Goal: Book appointment/travel/reservation

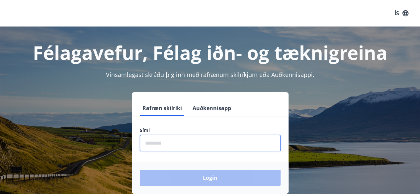
click at [174, 145] on input "phone" at bounding box center [210, 143] width 141 height 16
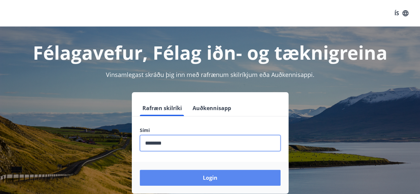
type input "********"
click at [204, 178] on button "Login" at bounding box center [210, 178] width 141 height 16
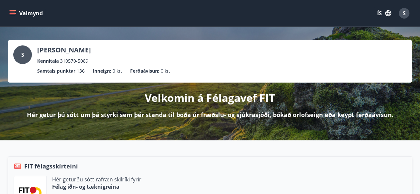
click at [14, 16] on icon "menu" at bounding box center [12, 13] width 7 height 7
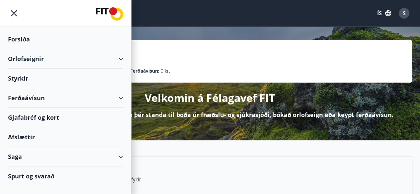
click at [36, 61] on div "Orlofseignir" at bounding box center [65, 59] width 115 height 20
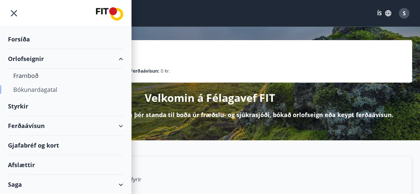
click at [47, 88] on div "Bókunardagatal" at bounding box center [65, 90] width 104 height 14
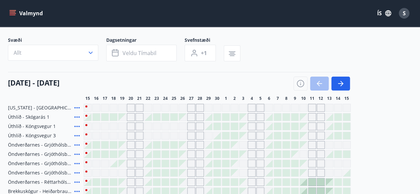
scroll to position [37, 0]
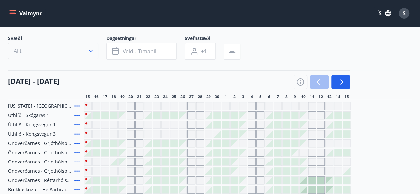
click at [92, 50] on icon "button" at bounding box center [90, 51] width 7 height 7
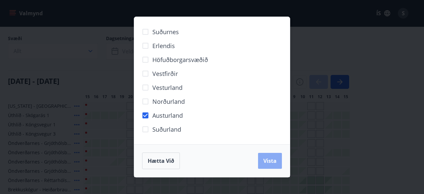
click at [277, 163] on button "Vista" at bounding box center [270, 161] width 24 height 16
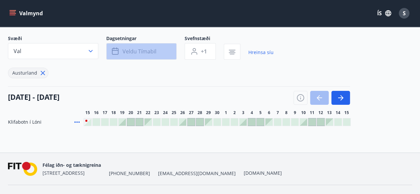
click at [151, 51] on span "Veldu tímabil" at bounding box center [139, 51] width 34 height 7
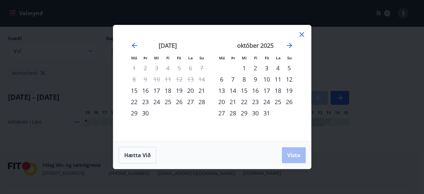
click at [247, 102] on div "22" at bounding box center [244, 101] width 11 height 11
click at [247, 112] on div "29" at bounding box center [244, 112] width 11 height 11
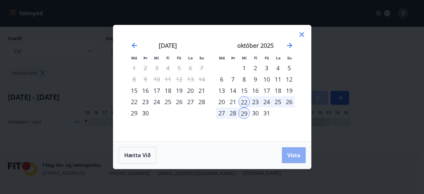
click at [286, 152] on button "Vista" at bounding box center [294, 155] width 24 height 16
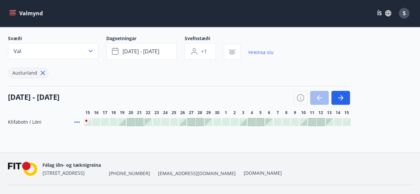
scroll to position [50, 0]
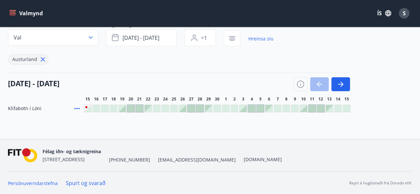
click at [19, 109] on span "Klifabotn í Lóni" at bounding box center [24, 108] width 33 height 7
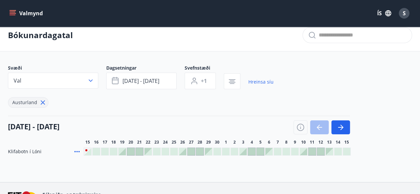
scroll to position [0, 0]
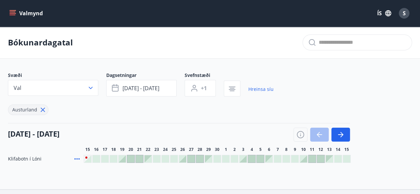
click at [15, 12] on icon "menu" at bounding box center [13, 12] width 6 height 1
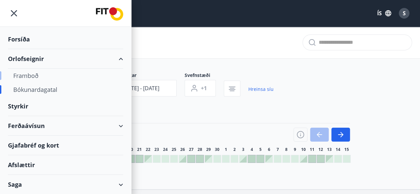
click at [28, 77] on div "Framboð" at bounding box center [65, 76] width 104 height 14
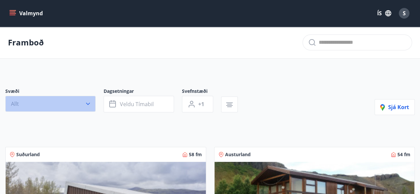
click at [88, 102] on icon "button" at bounding box center [88, 103] width 7 height 7
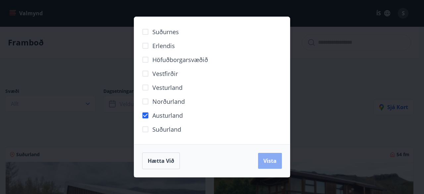
click at [265, 161] on span "Vista" at bounding box center [270, 160] width 13 height 7
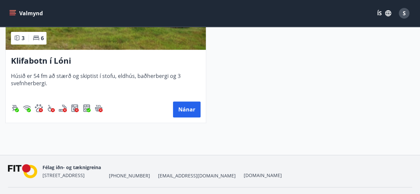
scroll to position [212, 0]
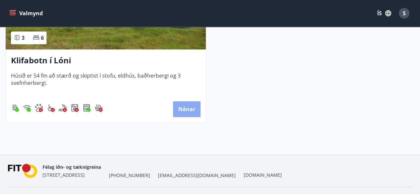
click at [187, 109] on button "Nánar" at bounding box center [187, 109] width 28 height 16
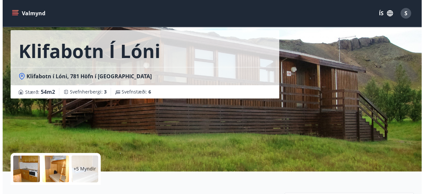
scroll to position [28, 0]
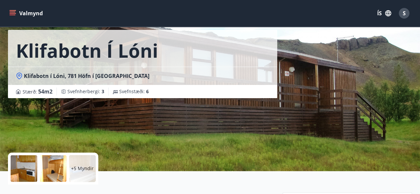
click at [17, 174] on div at bounding box center [24, 168] width 27 height 27
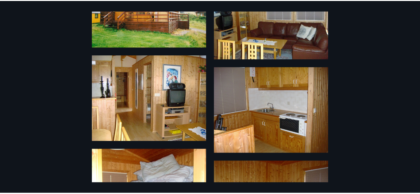
scroll to position [0, 0]
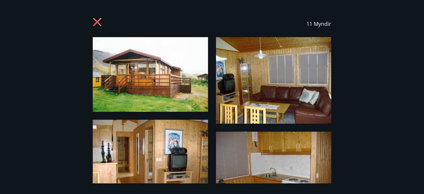
click at [99, 22] on icon at bounding box center [98, 23] width 11 height 11
